Goal: Task Accomplishment & Management: Use online tool/utility

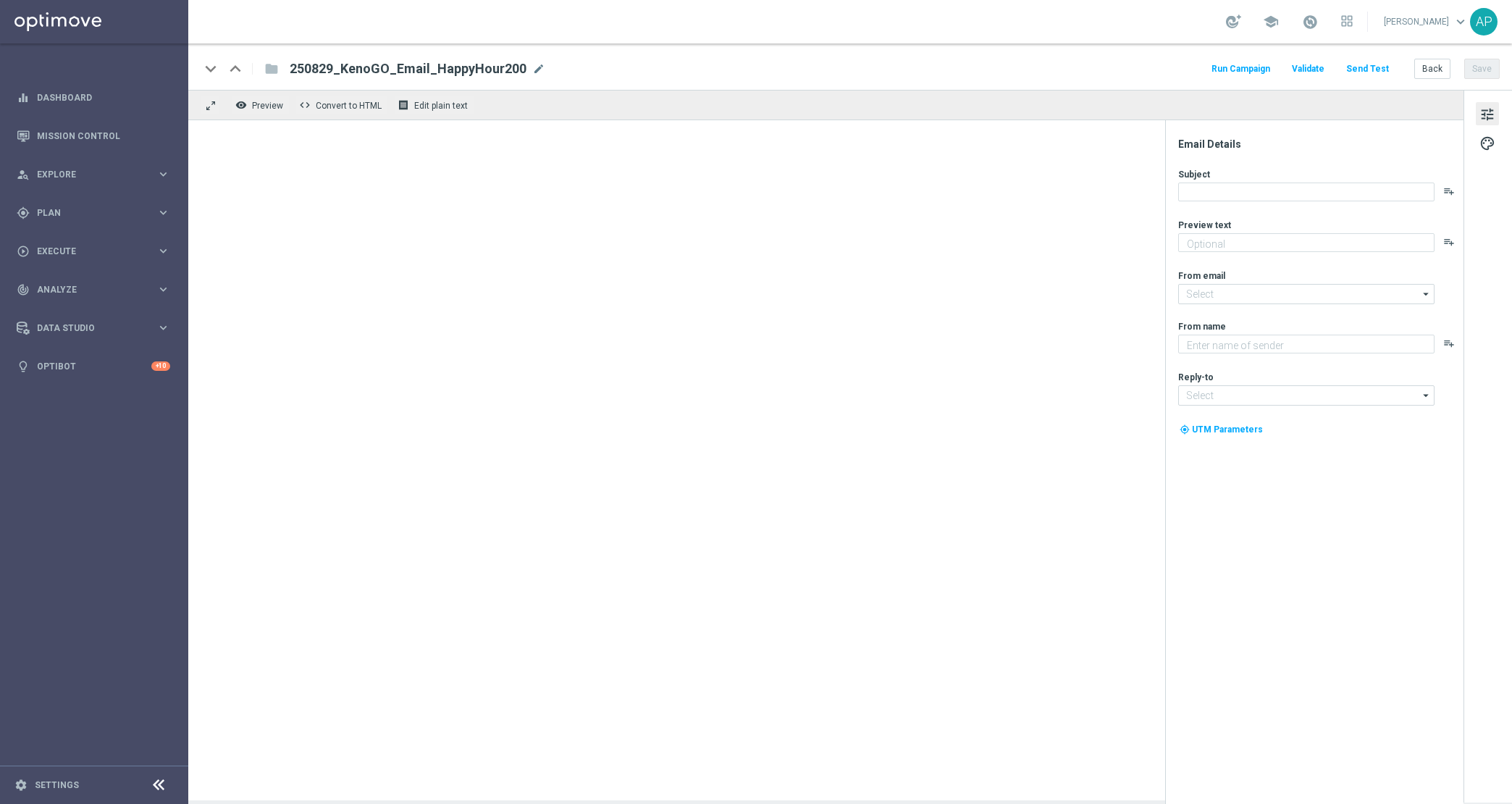
type textarea "Get 50% back in BONUS CASH!"
type textarea "KenoGO"
type input "[EMAIL_ADDRESS][DOMAIN_NAME]"
type input "support@kenogo.com.au"
type textarea "Get 50% back in BONUS CASH!"
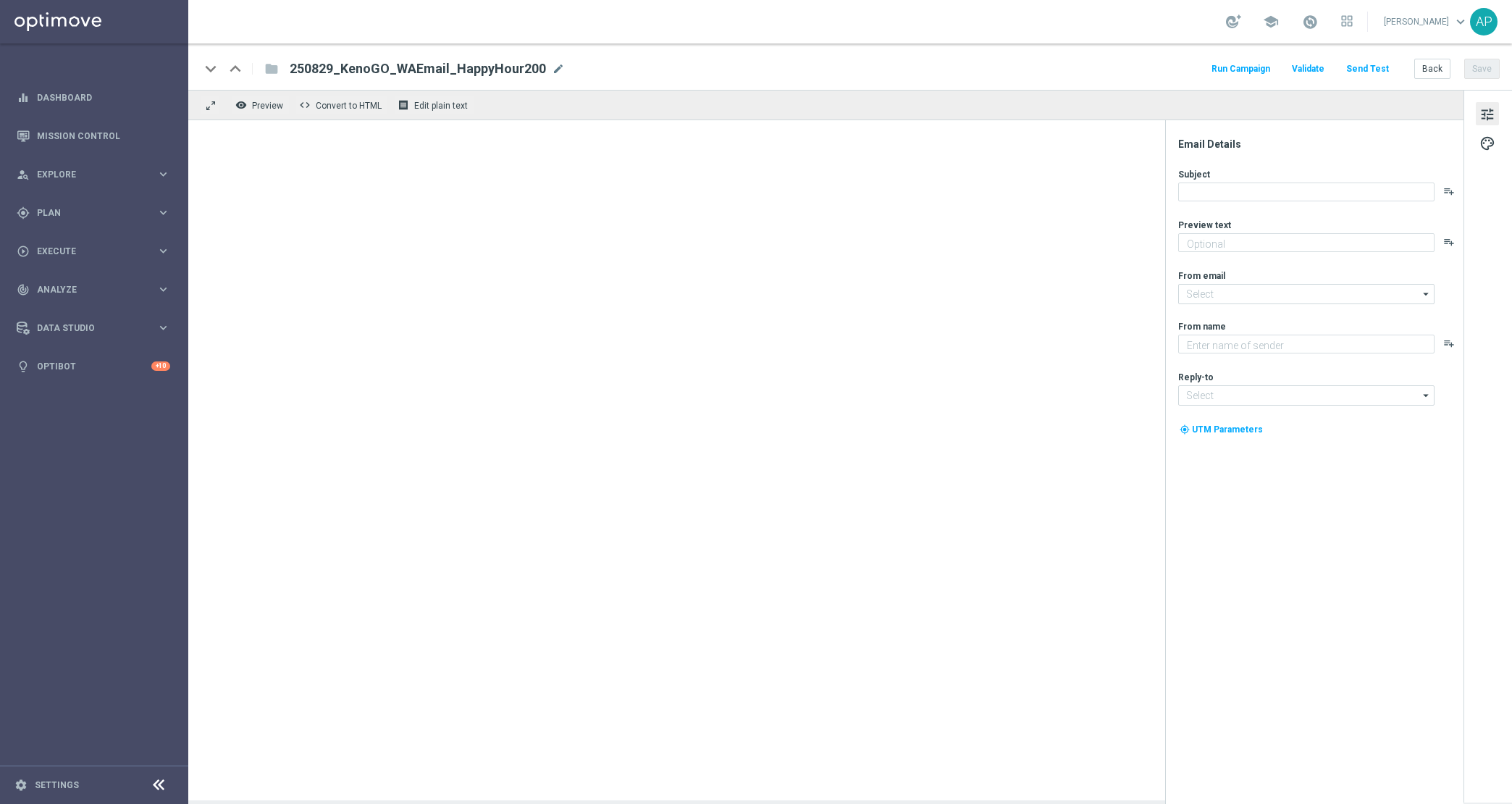
type textarea "KenoGO"
type input "[EMAIL_ADDRESS][DOMAIN_NAME]"
type textarea "Your turn to get matched!"
type textarea "KenoGO"
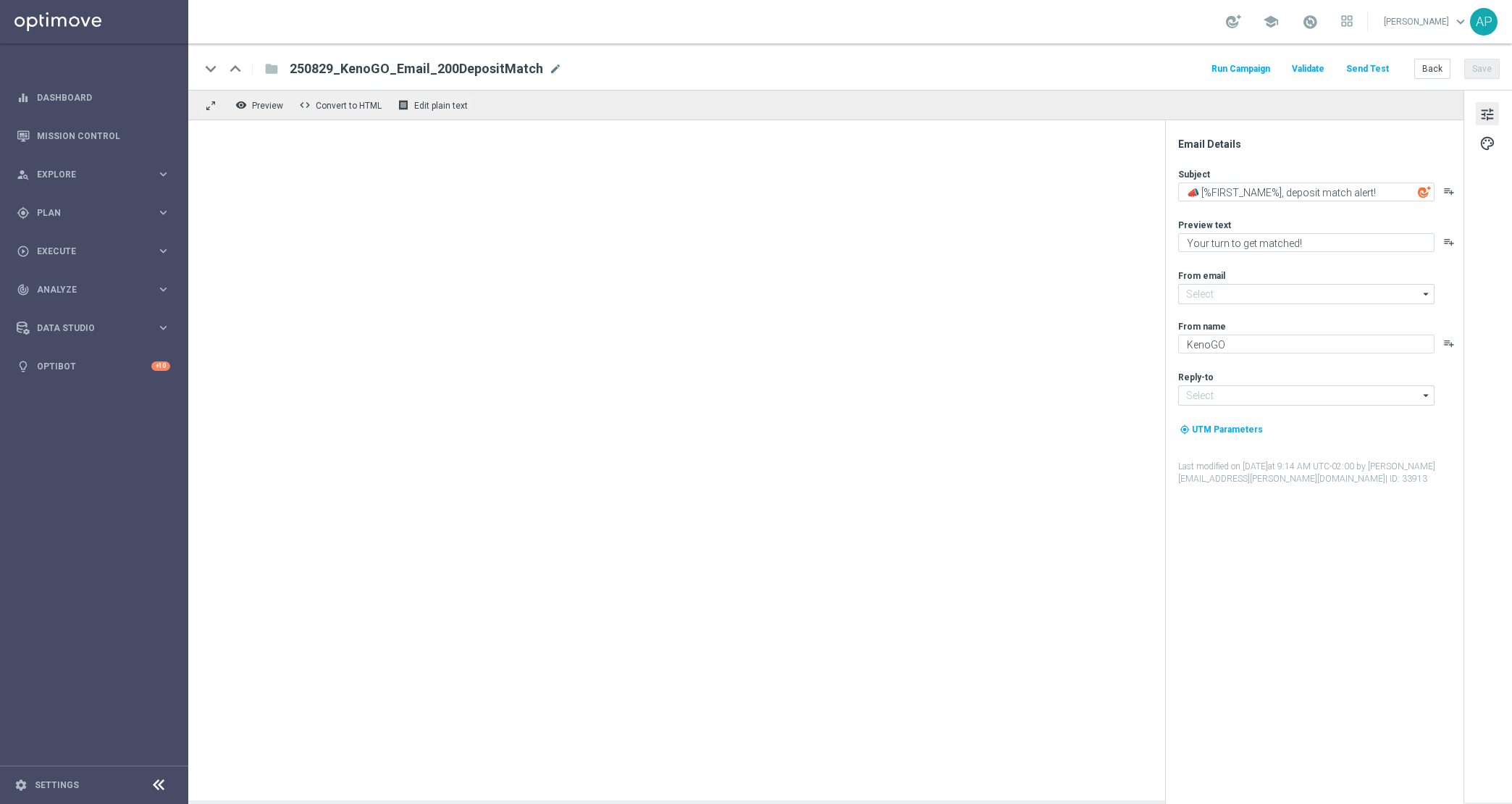
type input "[EMAIL_ADDRESS][DOMAIN_NAME]"
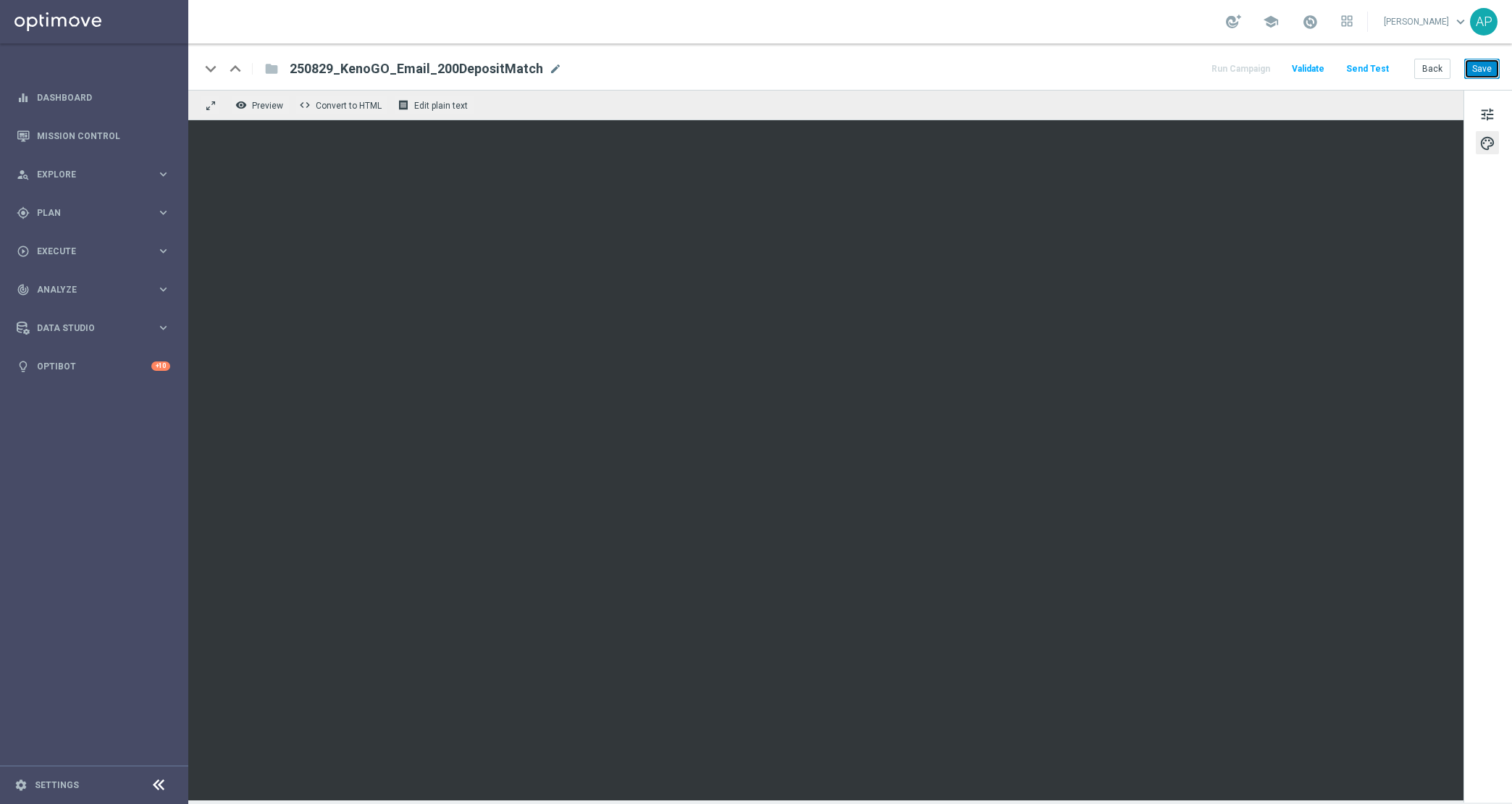
click at [1493, 67] on button "Save" at bounding box center [1482, 69] width 36 height 20
